Goal: Transaction & Acquisition: Purchase product/service

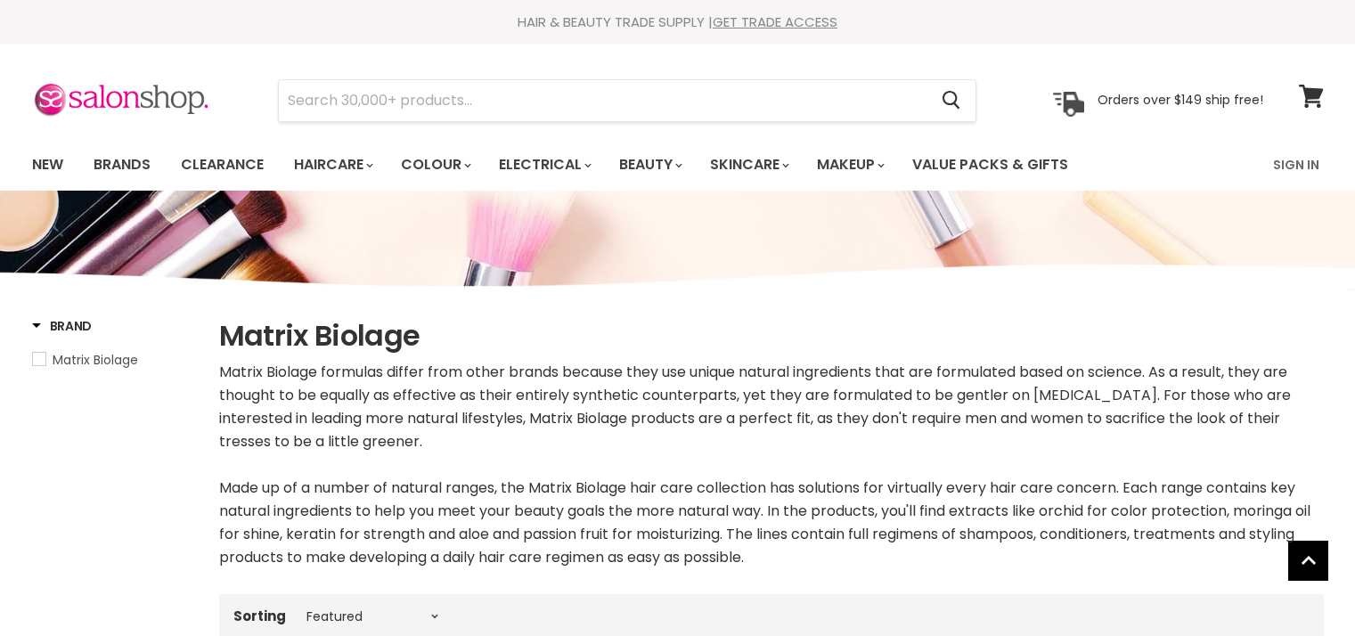
select select "manual"
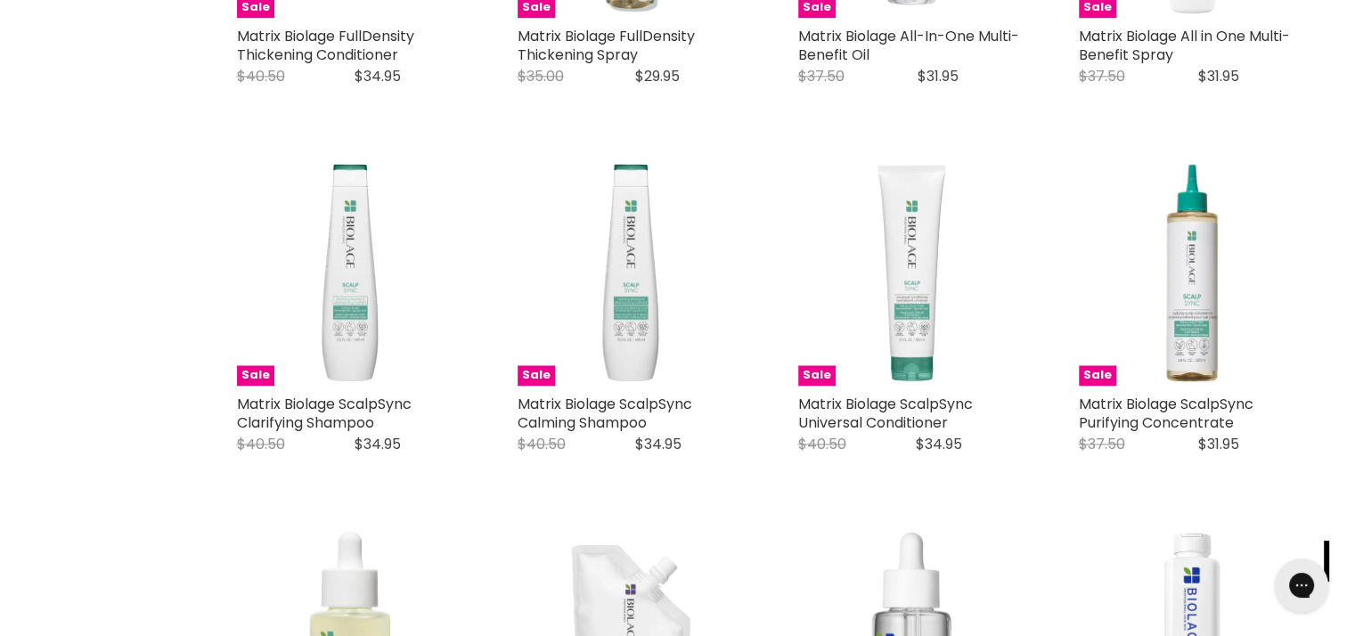
scroll to position [2754, 0]
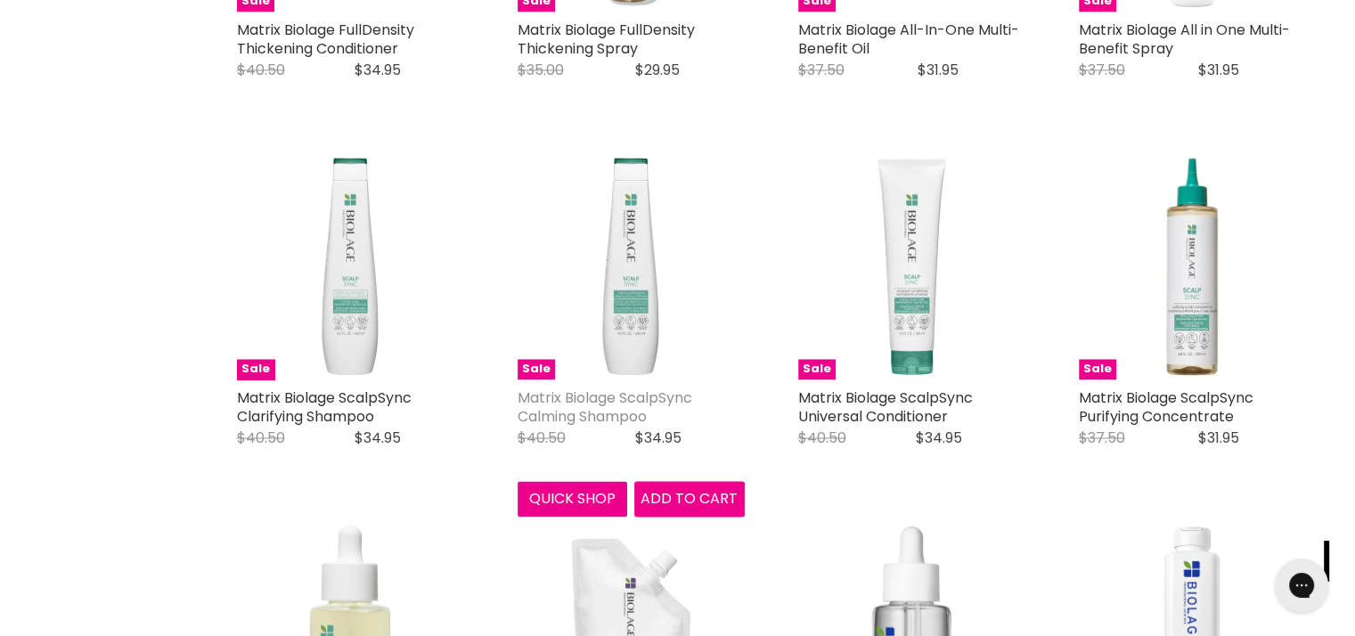
click at [599, 402] on link "Matrix Biolage ScalpSync Calming Shampoo" at bounding box center [605, 407] width 175 height 39
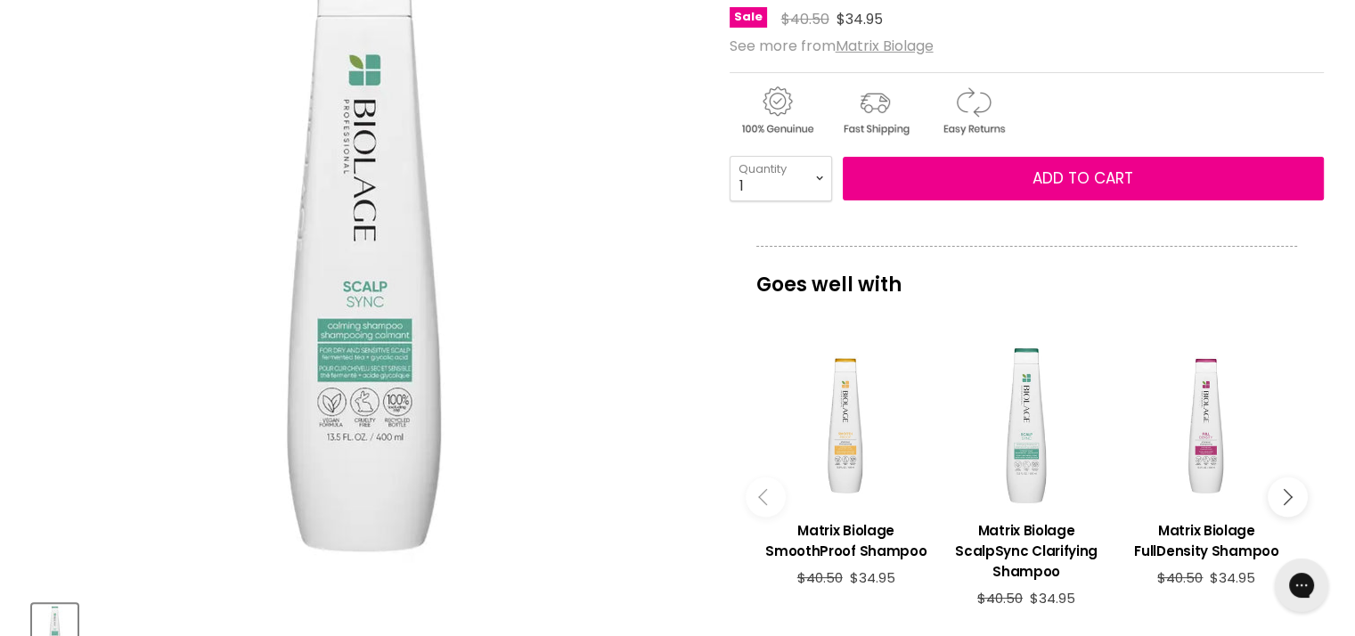
scroll to position [200, 0]
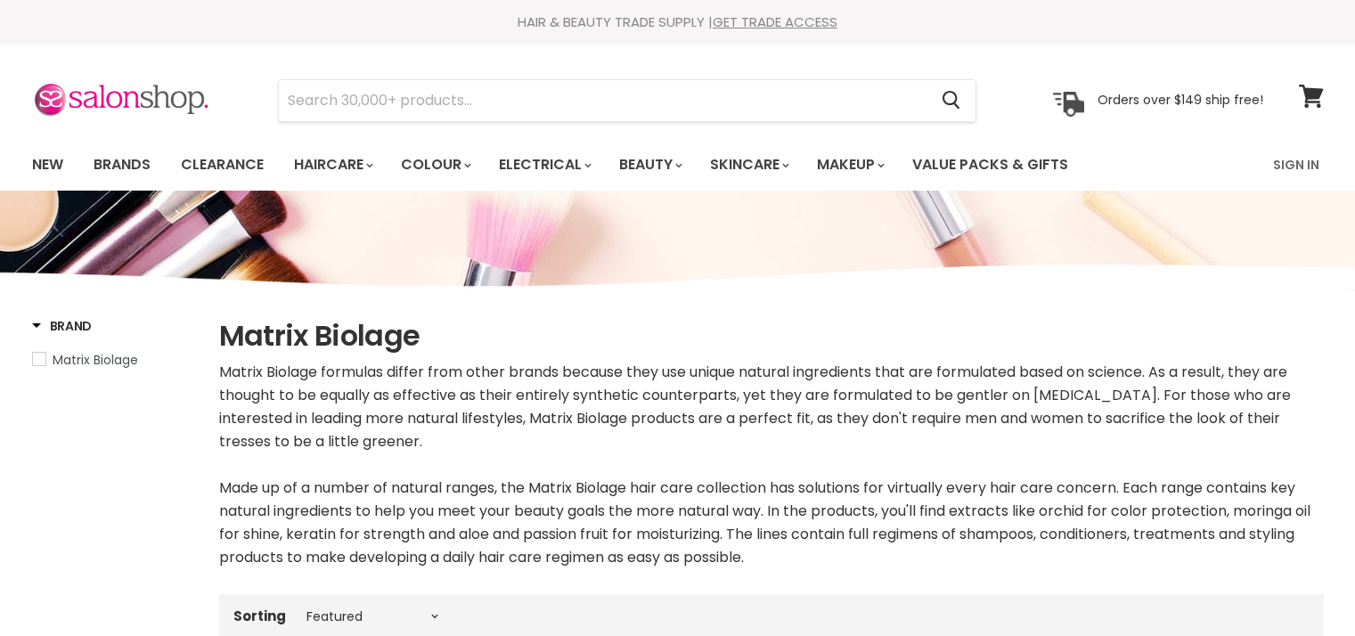
select select "manual"
